Goal: Find specific page/section: Find specific page/section

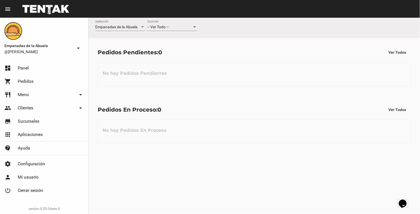
click at [195, 30] on div "-- Ver Todo -- Sucursal" at bounding box center [172, 25] width 50 height 11
click at [193, 50] on span "Lomas de Zamora" at bounding box center [172, 51] width 50 height 12
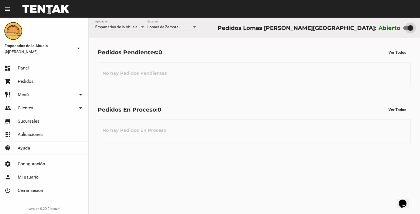
click at [196, 28] on div at bounding box center [194, 27] width 5 height 4
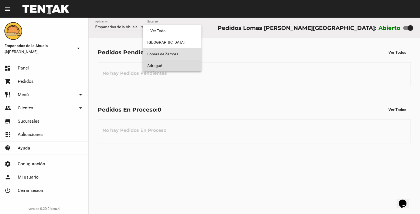
click at [187, 63] on span "Adrogué" at bounding box center [172, 66] width 50 height 12
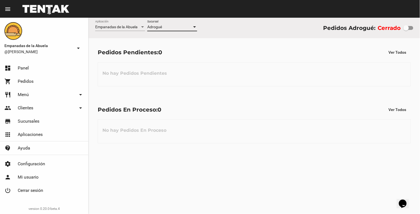
click at [194, 28] on div at bounding box center [194, 26] width 3 height 1
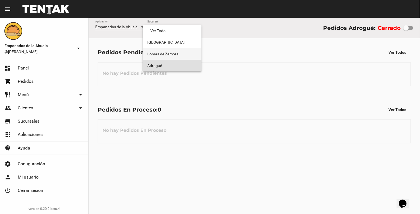
click at [184, 51] on span "Lomas de Zamora" at bounding box center [172, 54] width 50 height 12
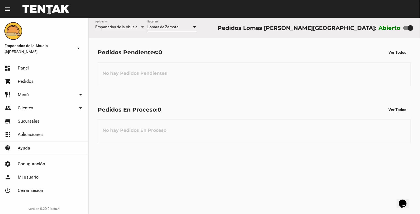
click at [196, 28] on div at bounding box center [194, 27] width 5 height 4
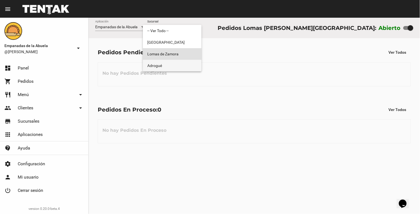
click at [181, 65] on span "Adrogué" at bounding box center [172, 66] width 50 height 12
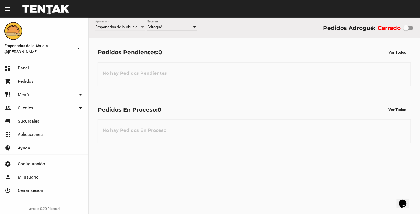
click at [193, 26] on div at bounding box center [194, 27] width 5 height 4
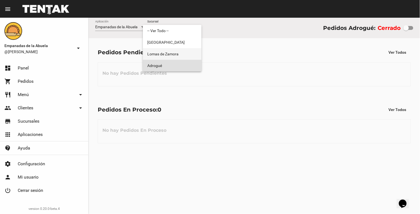
click at [178, 51] on span "Lomas de Zamora" at bounding box center [172, 54] width 50 height 12
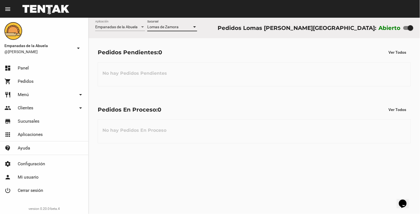
click at [192, 27] on div at bounding box center [194, 27] width 5 height 4
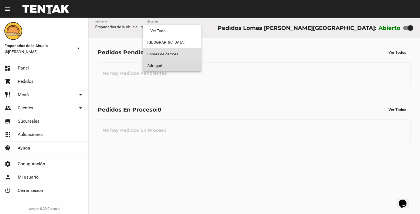
click at [177, 68] on span "Adrogué" at bounding box center [172, 66] width 50 height 12
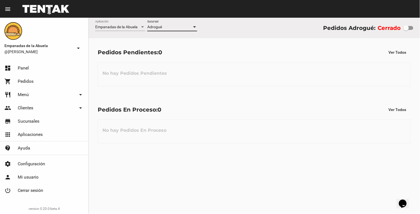
click at [195, 26] on div at bounding box center [194, 27] width 5 height 4
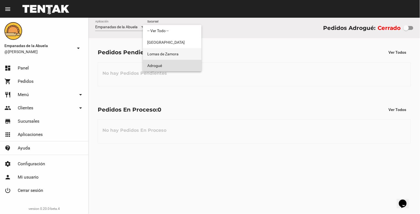
click at [183, 51] on span "Lomas de Zamora" at bounding box center [172, 54] width 50 height 12
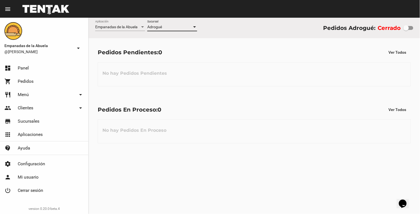
checkbox input "true"
